Goal: Understand process/instructions: Learn how to perform a task or action

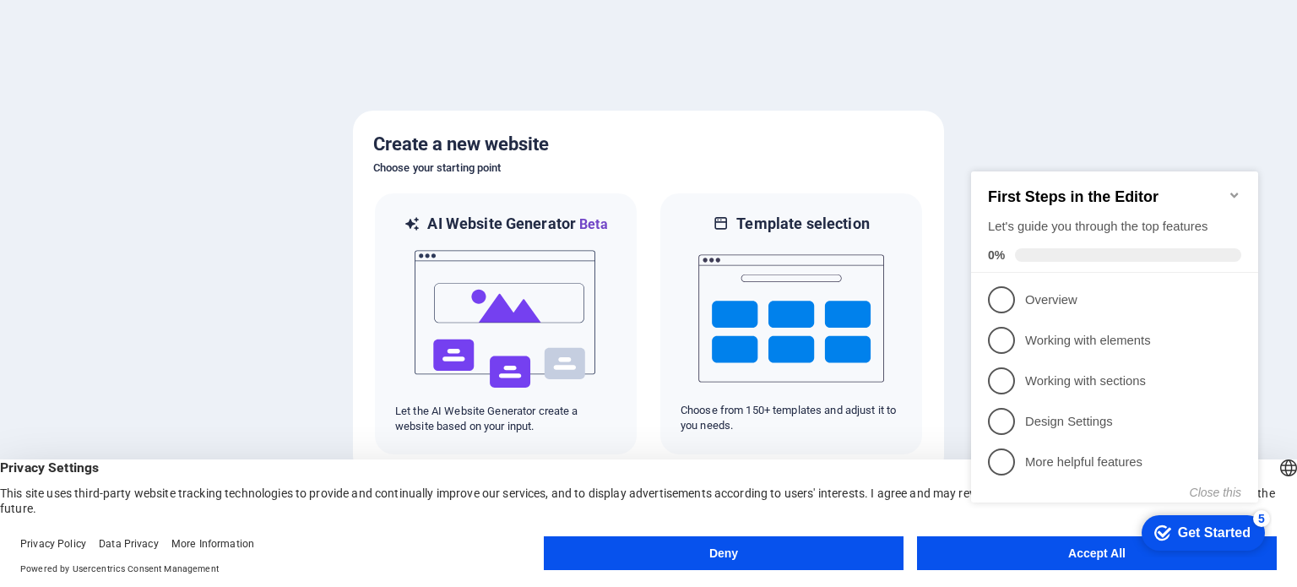
click div "checkmark Get Started 5 First Steps in the Editor Let's guide you through the t…"
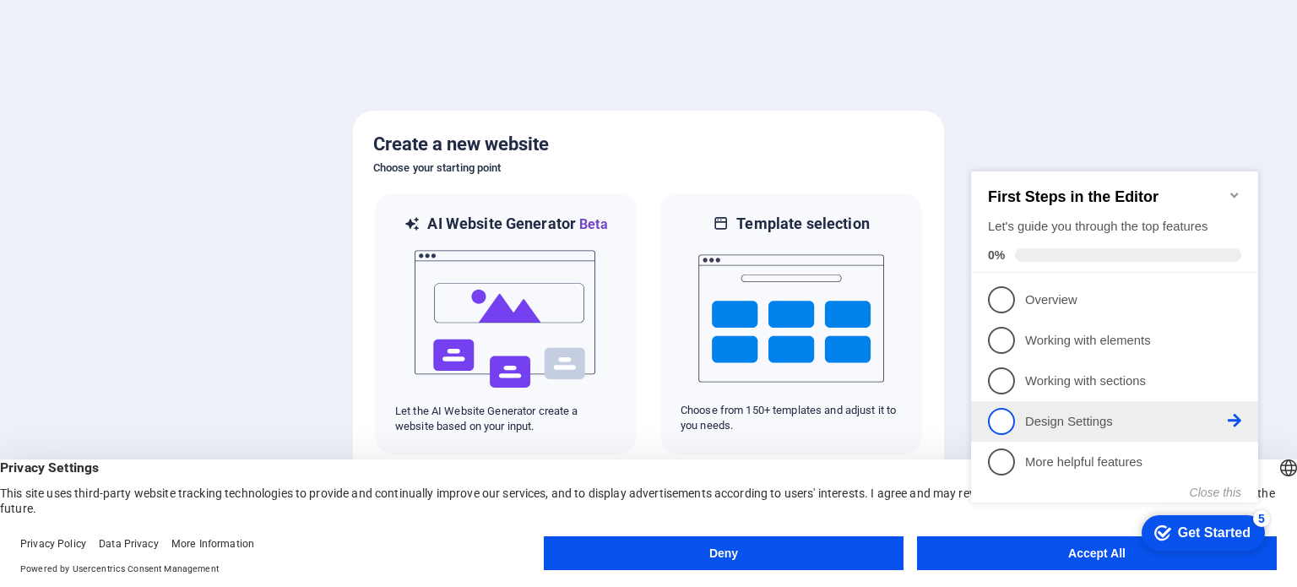
click at [1117, 426] on p "Design Settings - incomplete" at bounding box center [1126, 422] width 203 height 18
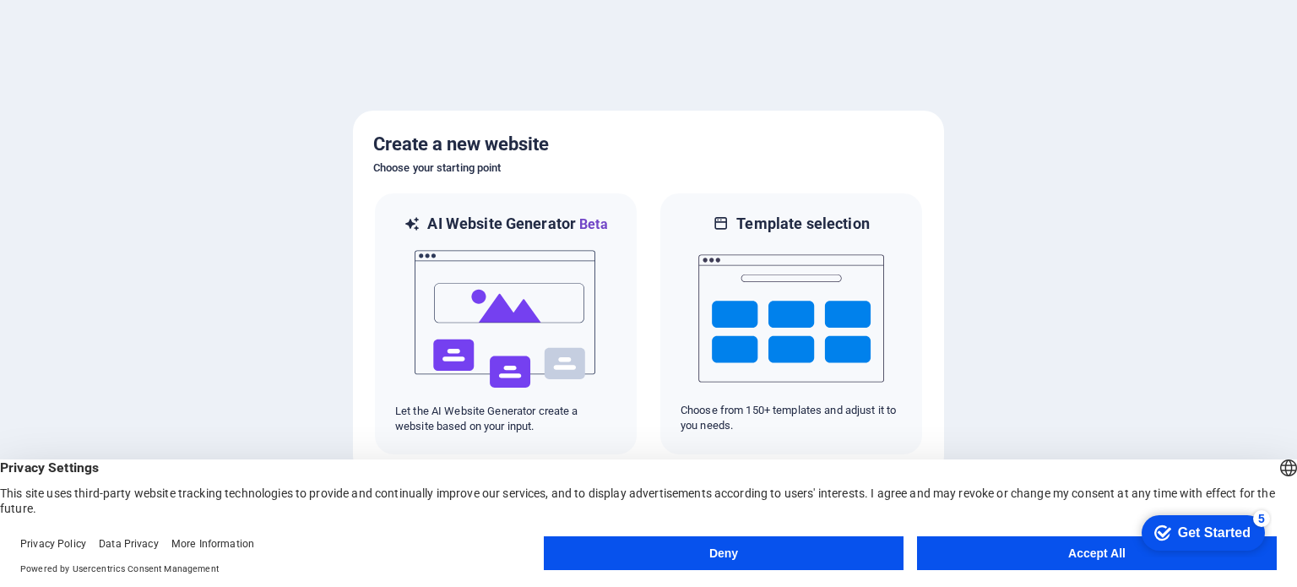
click at [1193, 531] on div "Get Started" at bounding box center [1214, 532] width 73 height 15
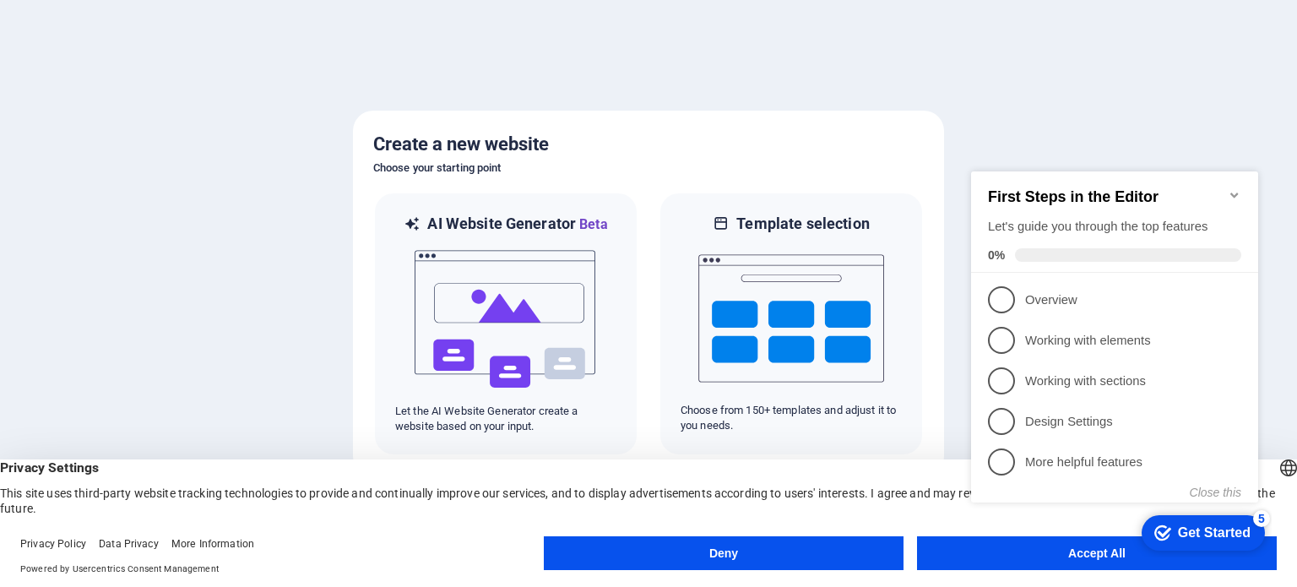
click div "checkmark Get Started 5 First Steps in the Editor Let's guide you through the t…"
click at [1034, 560] on appcues-checklist "Contextual help checklist present on screen" at bounding box center [1118, 354] width 307 height 416
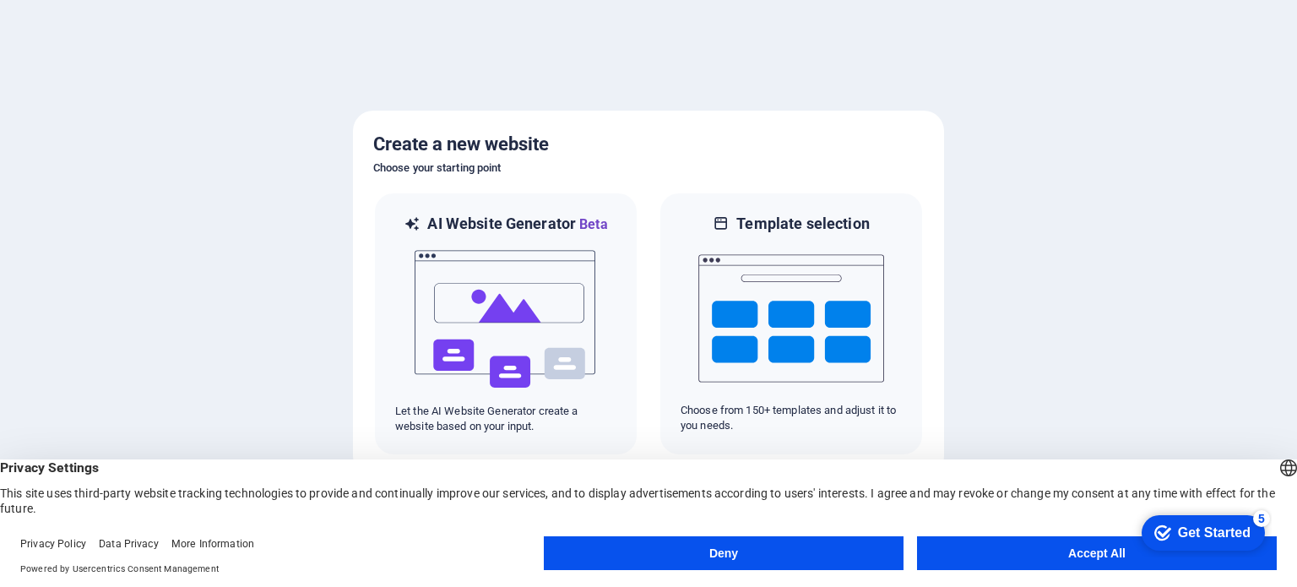
click at [1277, 465] on div "English Deutsch" at bounding box center [1289, 470] width 24 height 28
click at [1166, 380] on div at bounding box center [648, 293] width 1297 height 587
click at [736, 549] on button "Deny" at bounding box center [724, 553] width 360 height 34
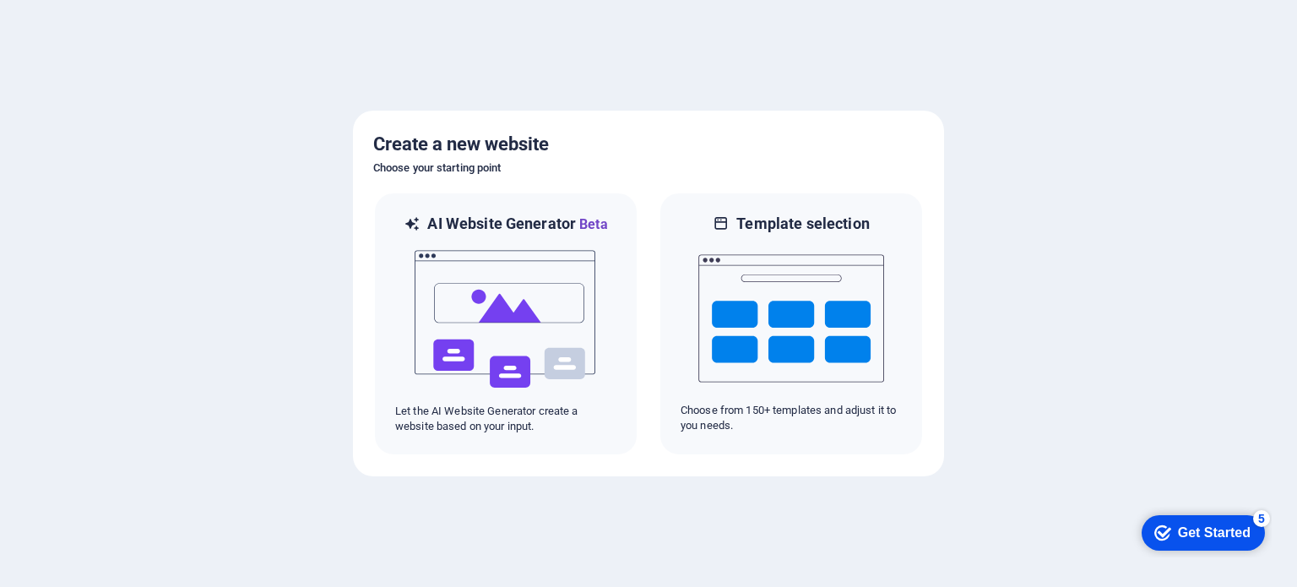
click at [1205, 533] on div "Get Started" at bounding box center [1214, 532] width 73 height 15
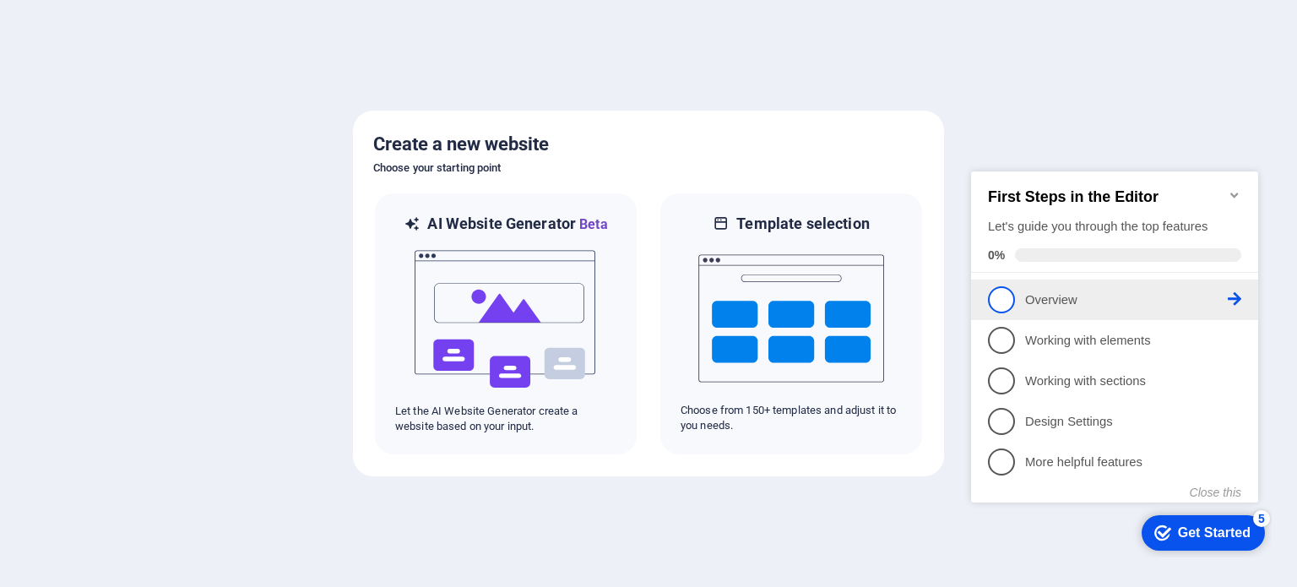
click at [1030, 296] on p "Overview - incomplete" at bounding box center [1126, 300] width 203 height 18
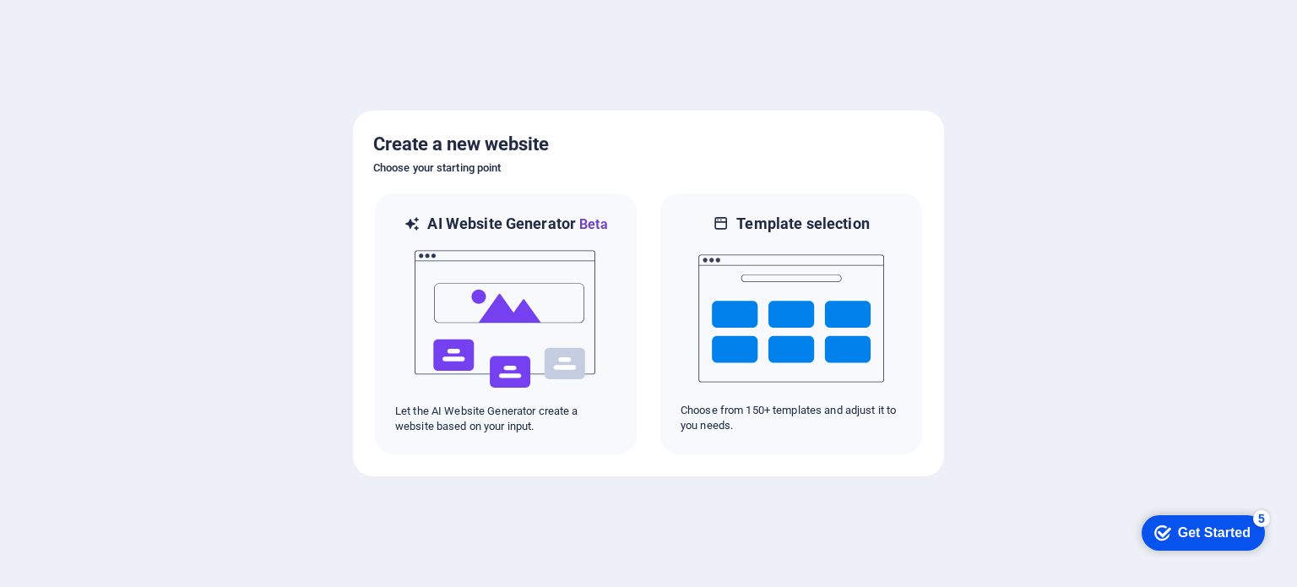
click at [1242, 547] on div "checkmark Get Started 5" at bounding box center [1203, 532] width 123 height 35
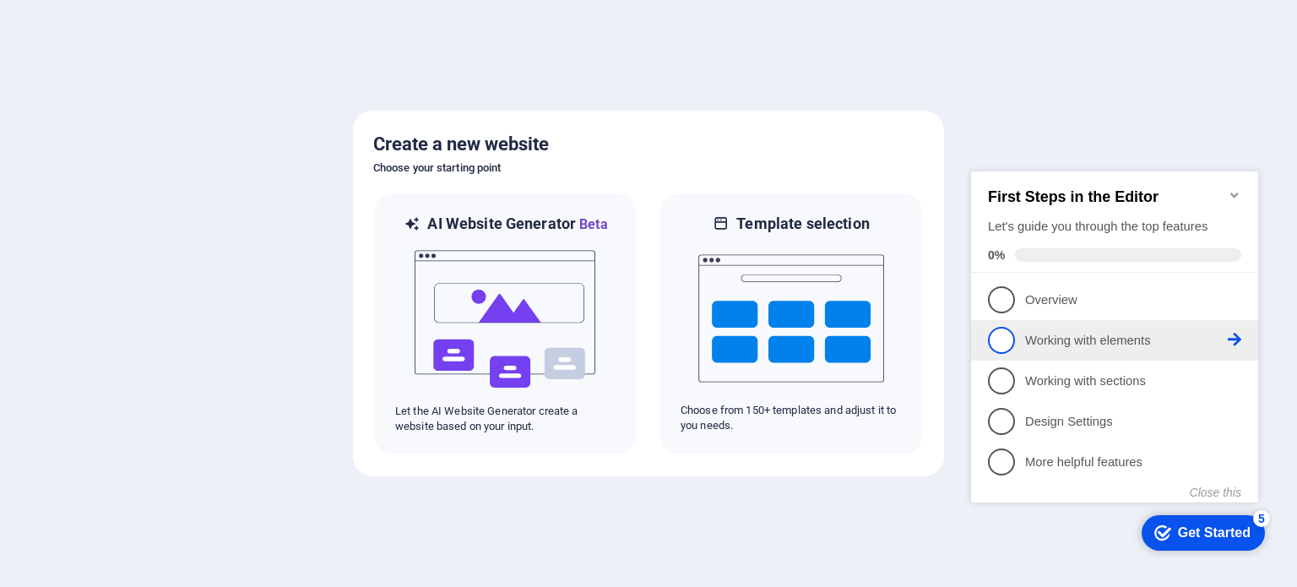
click at [1234, 334] on icon at bounding box center [1235, 340] width 14 height 14
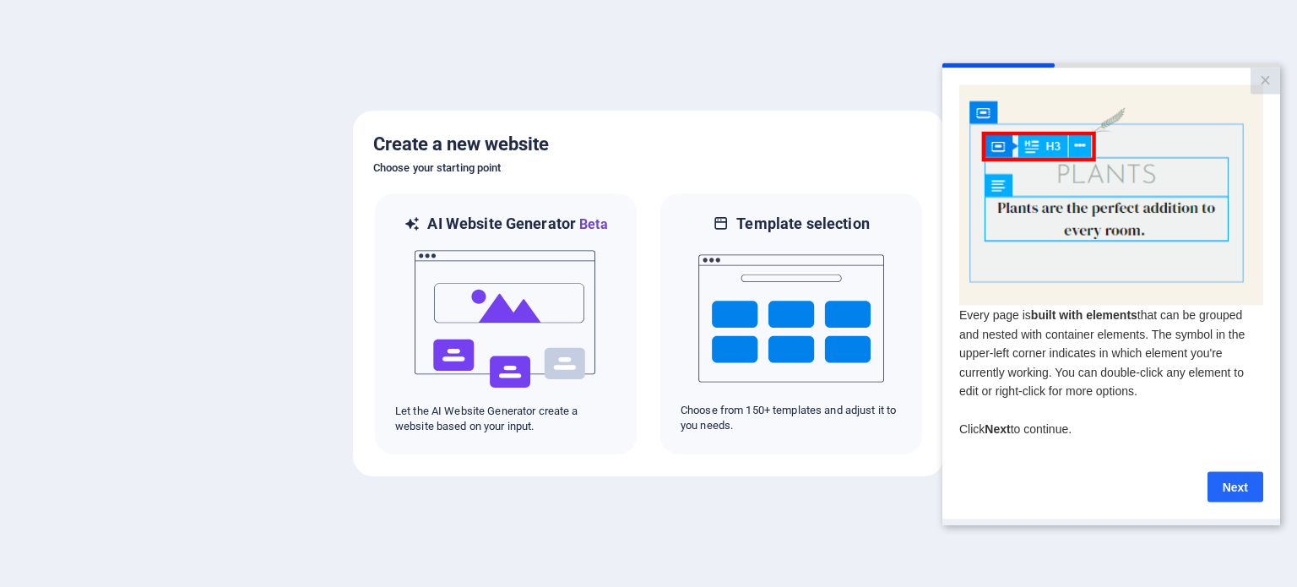
click at [1240, 495] on link "Next" at bounding box center [1236, 486] width 56 height 30
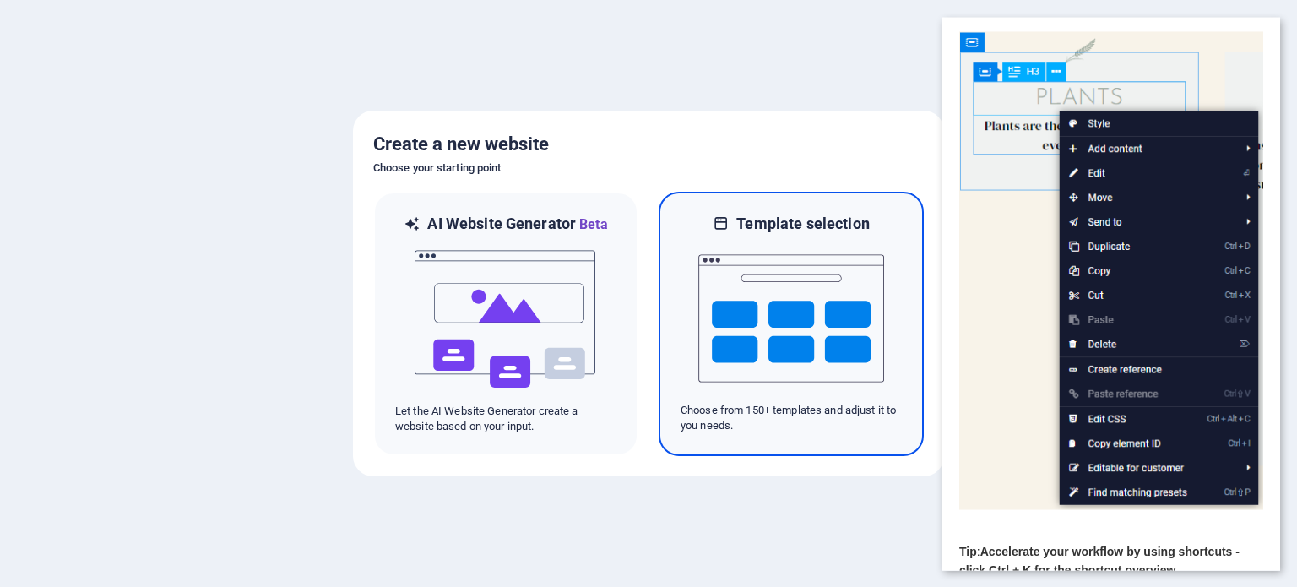
scroll to position [179, 0]
